Goal: Information Seeking & Learning: Learn about a topic

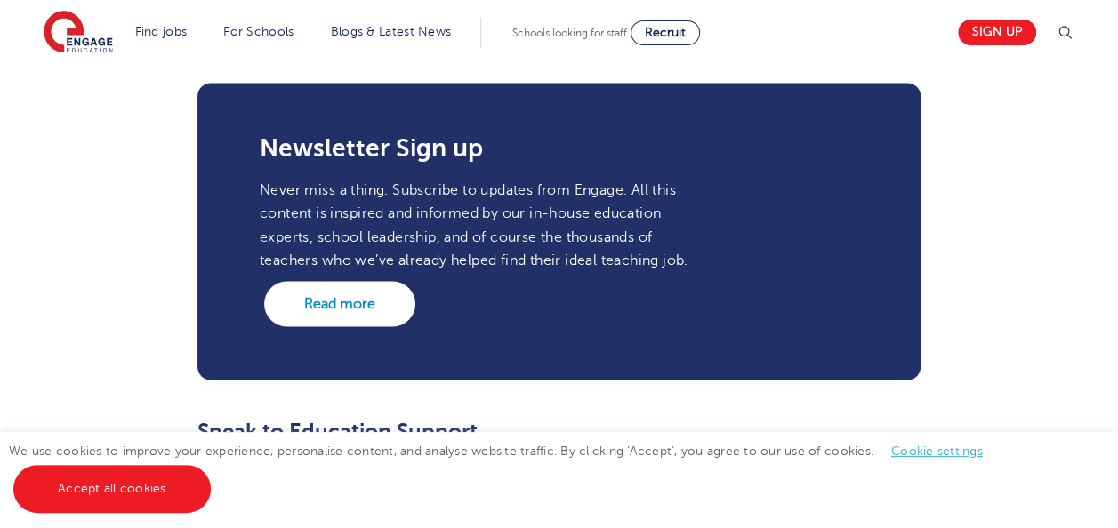
scroll to position [4813, 0]
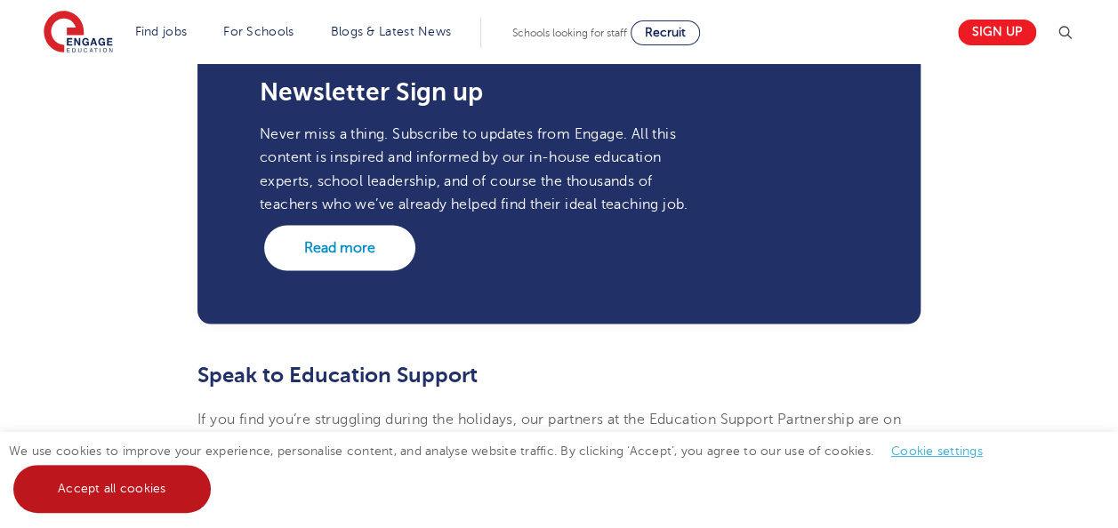
click at [148, 487] on link "Accept all cookies" at bounding box center [111, 489] width 197 height 48
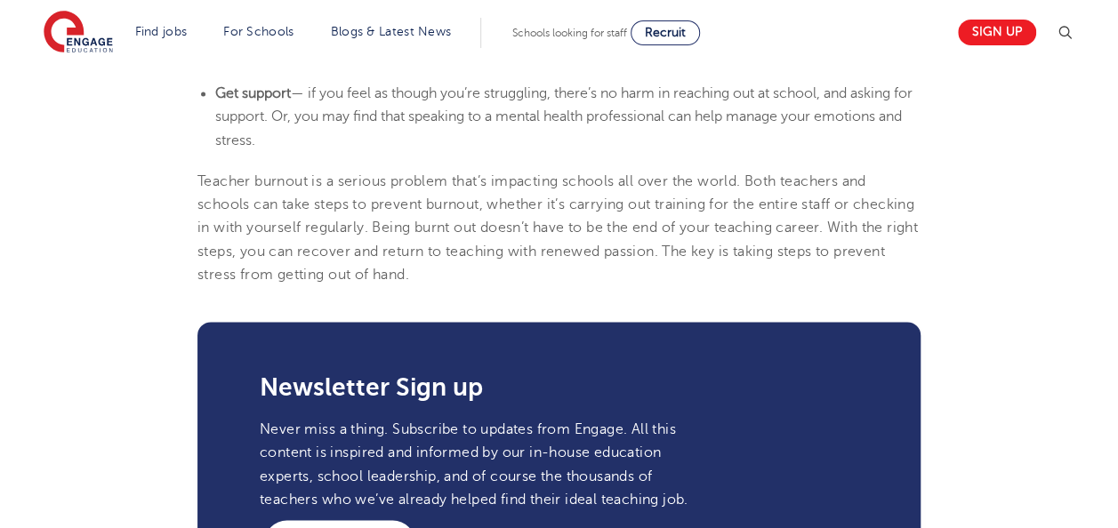
scroll to position [4478, 0]
